Goal: Navigation & Orientation: Find specific page/section

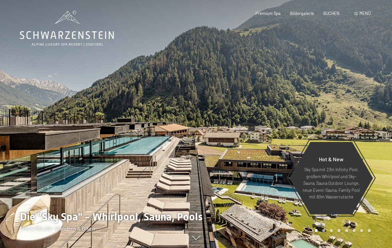
click at [373, 38] on div at bounding box center [294, 124] width 196 height 248
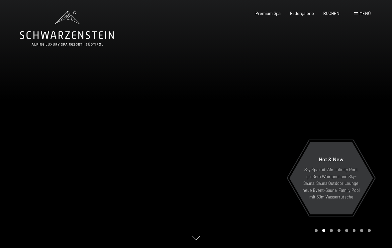
click at [370, 36] on div at bounding box center [294, 124] width 196 height 248
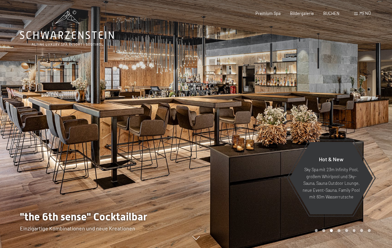
click at [374, 35] on div at bounding box center [294, 124] width 196 height 248
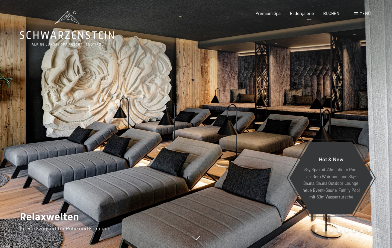
click at [377, 36] on div at bounding box center [294, 124] width 196 height 248
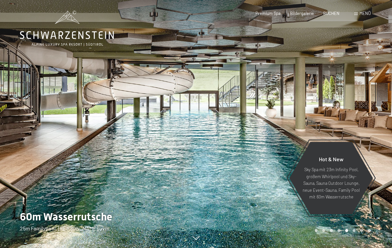
click at [378, 37] on div at bounding box center [294, 124] width 196 height 248
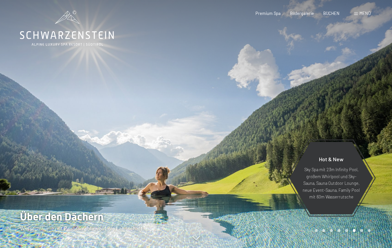
click at [354, 30] on div at bounding box center [294, 124] width 196 height 248
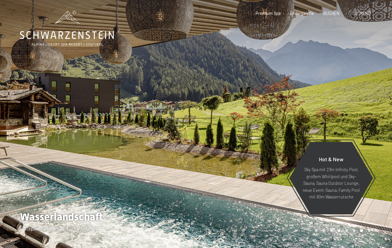
click at [377, 29] on div at bounding box center [294, 124] width 196 height 248
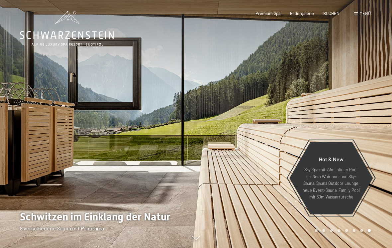
click at [371, 30] on div at bounding box center [294, 124] width 196 height 248
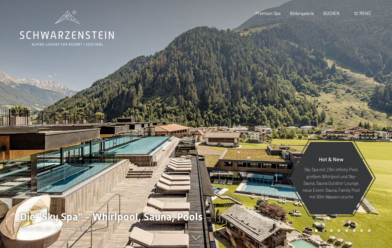
click at [13, 62] on div at bounding box center [98, 124] width 196 height 248
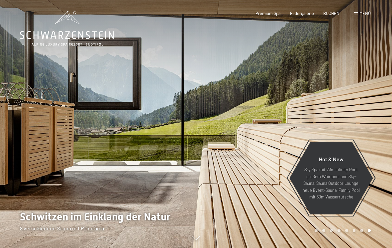
click at [11, 63] on div at bounding box center [98, 124] width 196 height 248
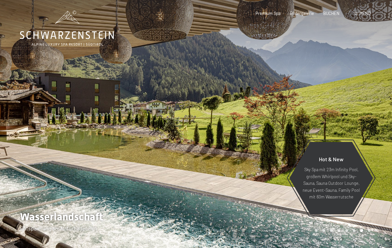
click at [4, 62] on div at bounding box center [98, 124] width 196 height 248
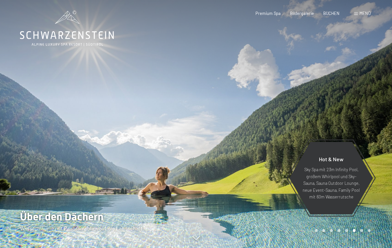
click at [382, 18] on div at bounding box center [294, 124] width 196 height 248
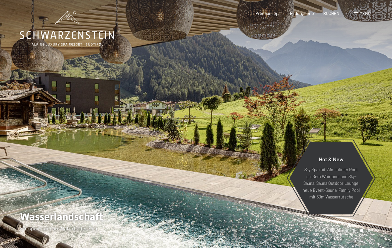
click at [333, 91] on div at bounding box center [294, 124] width 196 height 248
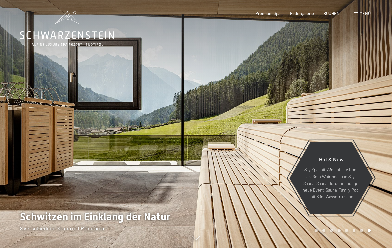
click at [361, 113] on div at bounding box center [294, 124] width 196 height 248
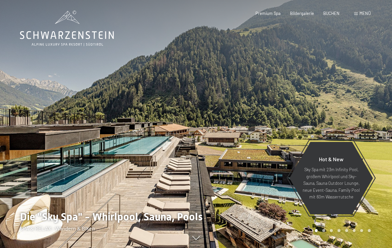
click at [376, 113] on div at bounding box center [294, 124] width 196 height 248
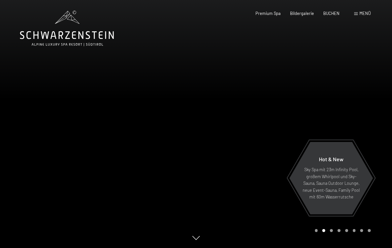
click at [384, 132] on div at bounding box center [294, 124] width 196 height 248
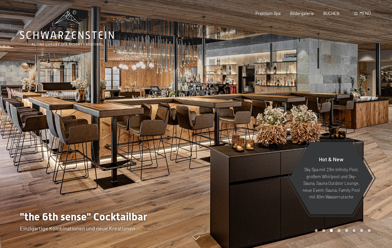
click at [384, 137] on div at bounding box center [294, 124] width 196 height 248
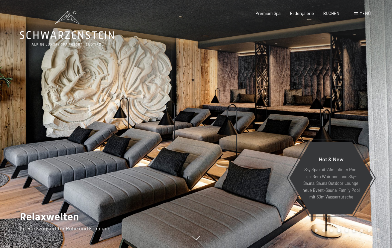
click at [384, 136] on div at bounding box center [294, 124] width 196 height 248
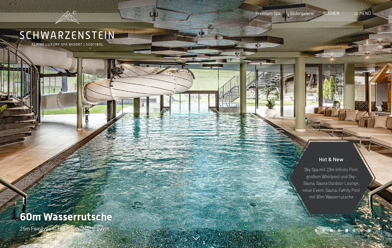
click at [385, 137] on div at bounding box center [294, 124] width 196 height 248
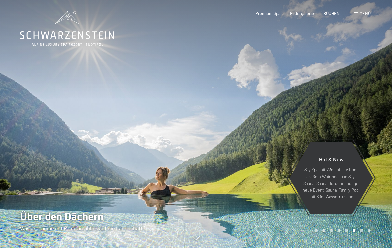
click at [384, 137] on div at bounding box center [294, 124] width 196 height 248
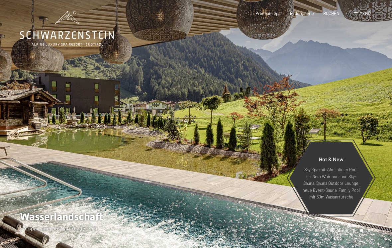
click at [384, 137] on div at bounding box center [294, 124] width 196 height 248
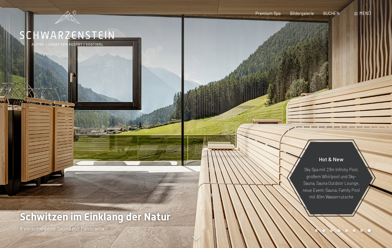
click at [383, 140] on div at bounding box center [294, 124] width 196 height 248
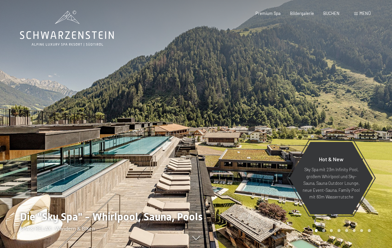
click at [376, 134] on div at bounding box center [294, 124] width 196 height 248
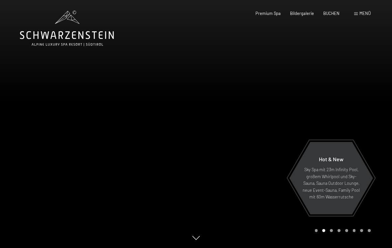
click at [381, 130] on div at bounding box center [294, 124] width 196 height 248
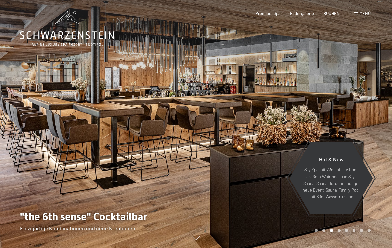
click at [372, 133] on div at bounding box center [294, 124] width 196 height 248
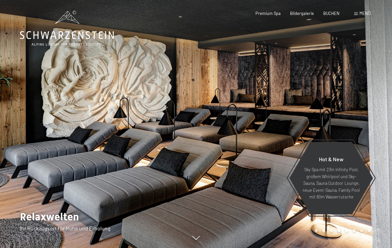
click at [28, 108] on div at bounding box center [98, 124] width 196 height 248
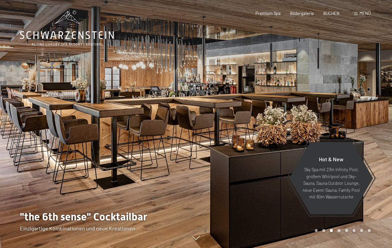
click at [25, 113] on div at bounding box center [98, 124] width 196 height 248
click at [270, 15] on span "Premium Spa" at bounding box center [267, 13] width 25 height 5
